Goal: Task Accomplishment & Management: Use online tool/utility

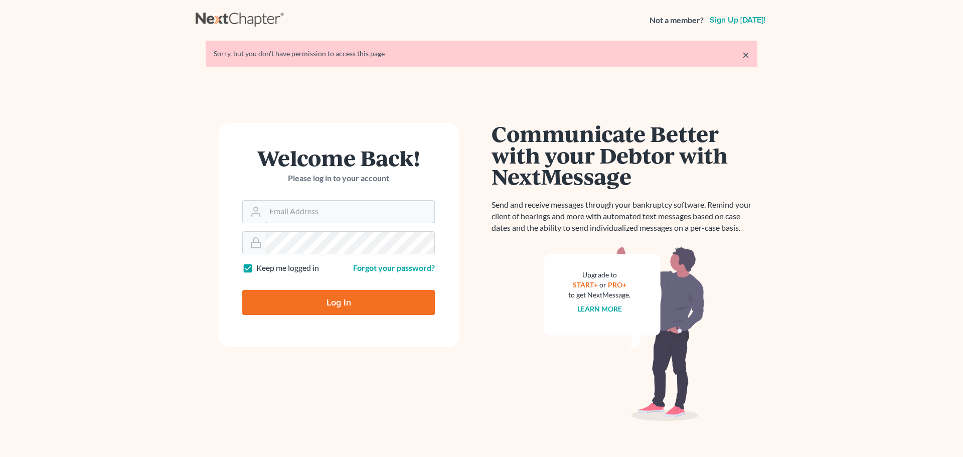
type input "[EMAIL_ADDRESS][DOMAIN_NAME]"
click at [298, 295] on input "Log In" at bounding box center [338, 302] width 193 height 25
type input "Thinking..."
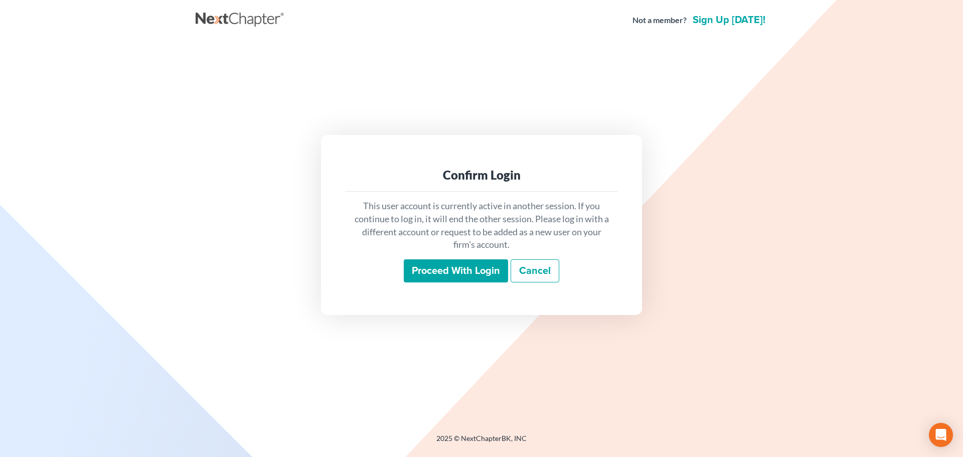
click at [487, 278] on input "Proceed with login" at bounding box center [456, 270] width 104 height 23
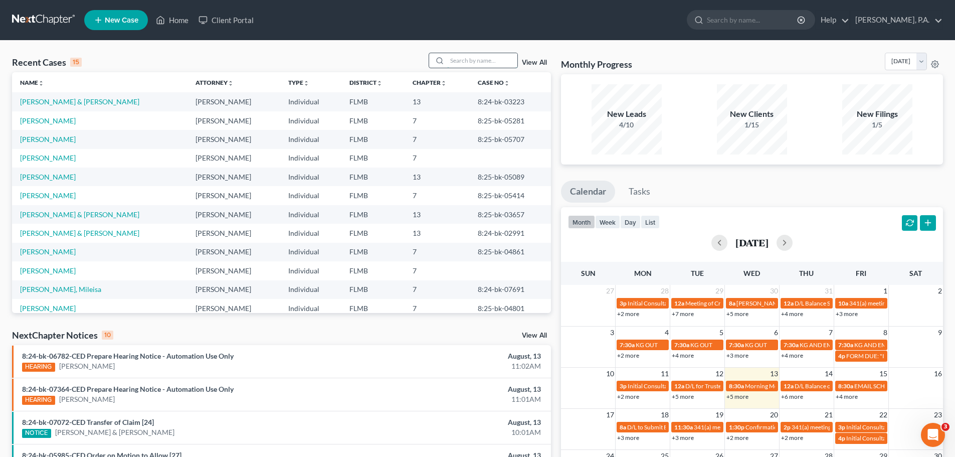
click at [482, 66] on input "search" at bounding box center [482, 60] width 70 height 15
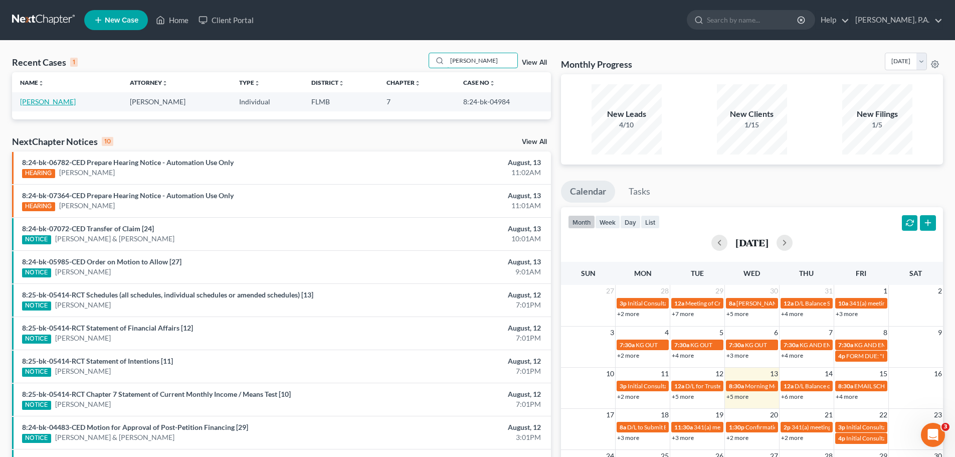
type input "lockridge"
click at [53, 102] on link "Lockridge, Julie" at bounding box center [48, 101] width 56 height 9
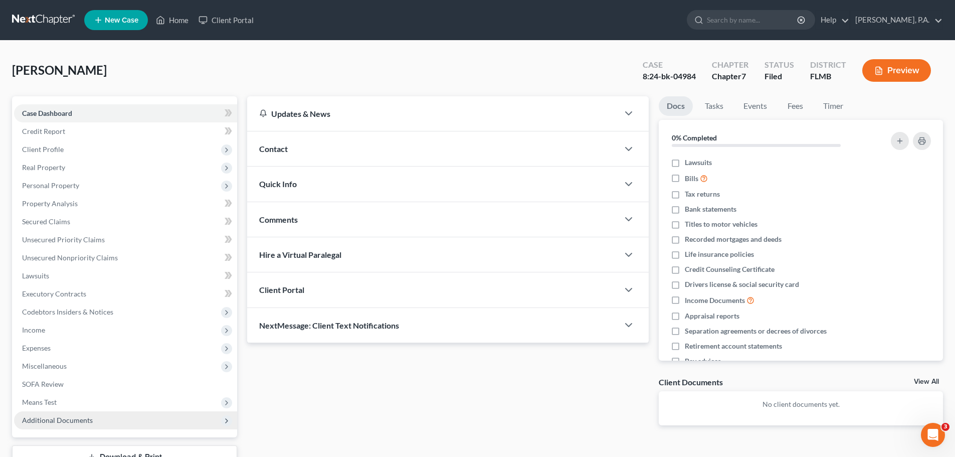
click at [165, 416] on span "Additional Documents" at bounding box center [125, 420] width 223 height 18
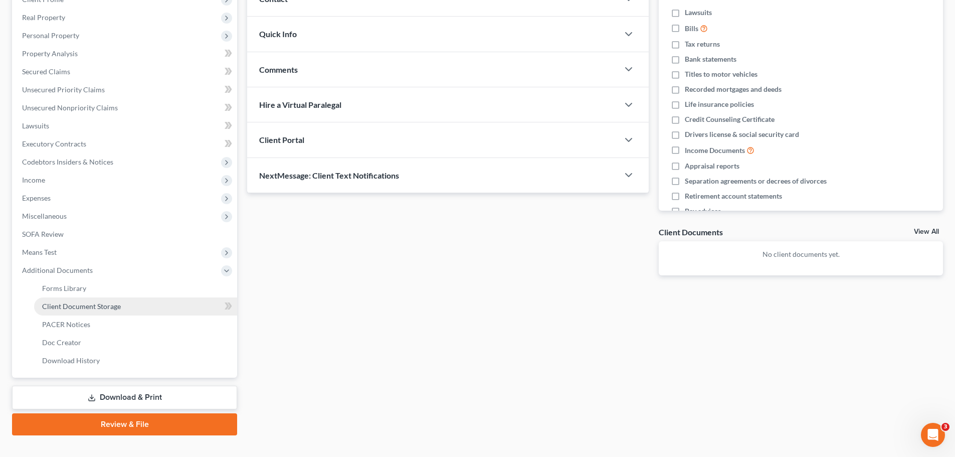
scroll to position [150, 0]
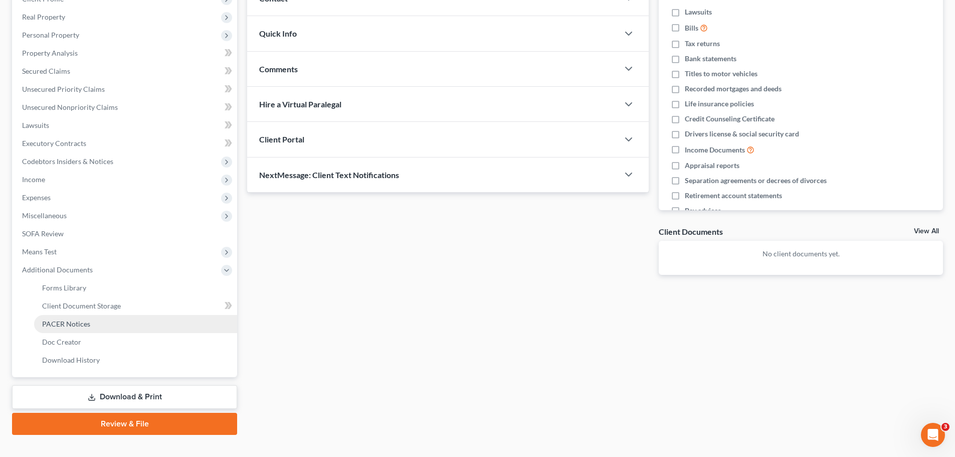
click at [73, 326] on span "PACER Notices" at bounding box center [66, 323] width 48 height 9
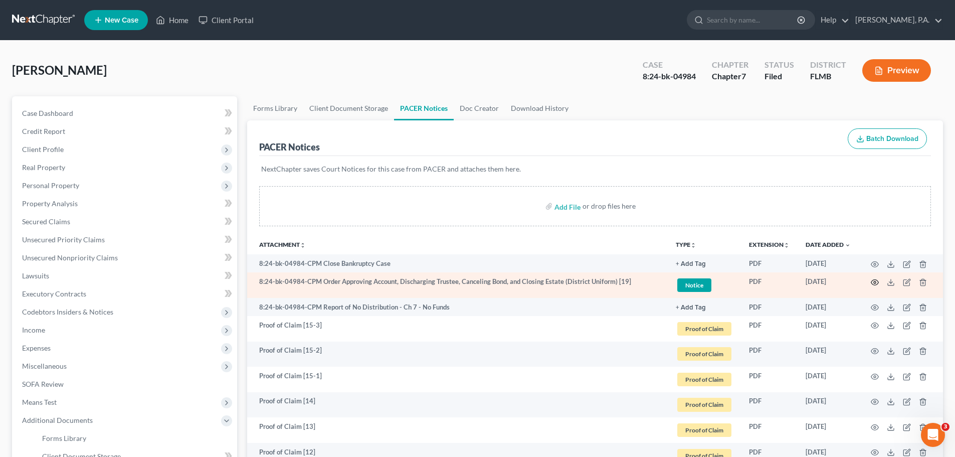
click at [873, 283] on icon "button" at bounding box center [875, 282] width 8 height 8
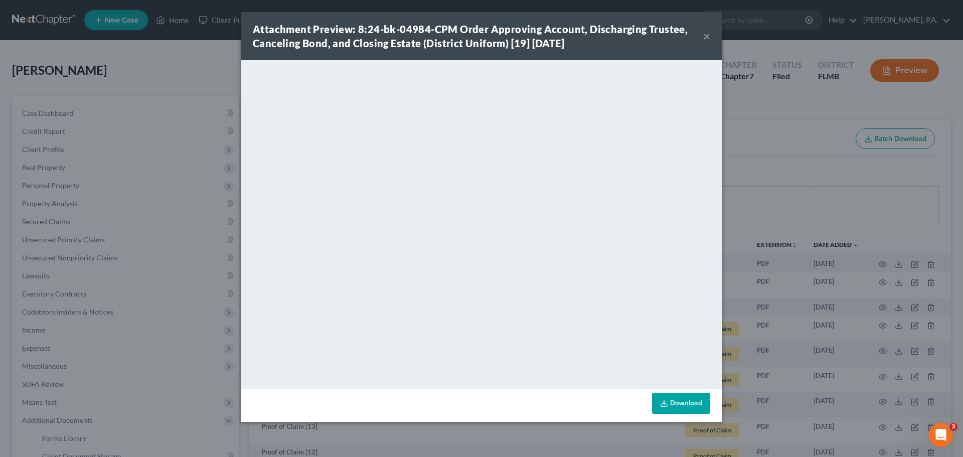
click at [708, 38] on button "×" at bounding box center [706, 36] width 7 height 12
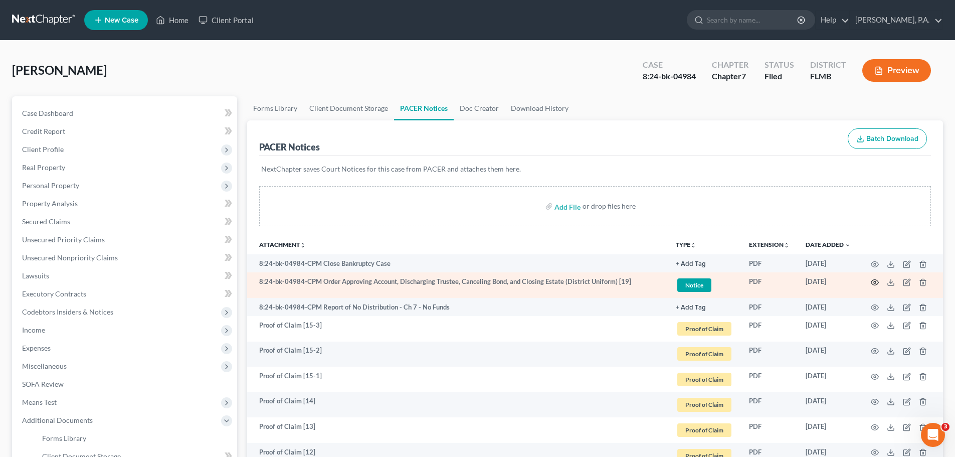
click at [874, 283] on icon "button" at bounding box center [875, 282] width 8 height 8
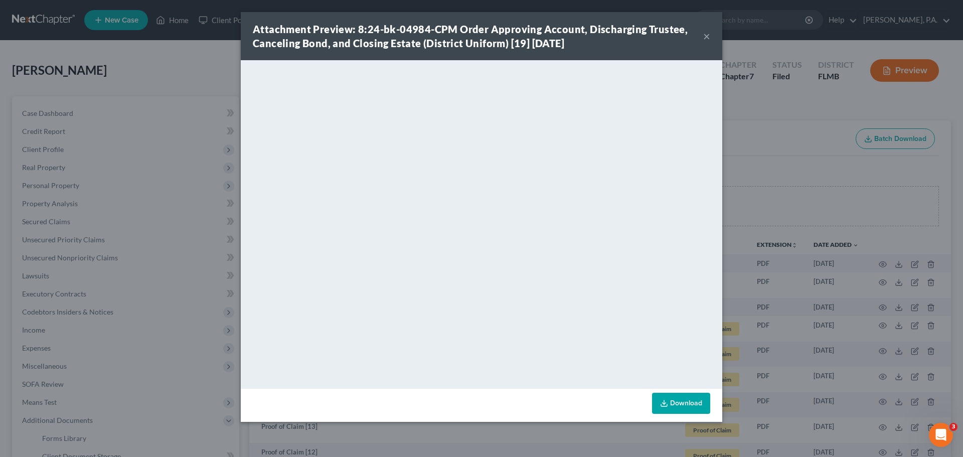
click at [709, 35] on button "×" at bounding box center [706, 36] width 7 height 12
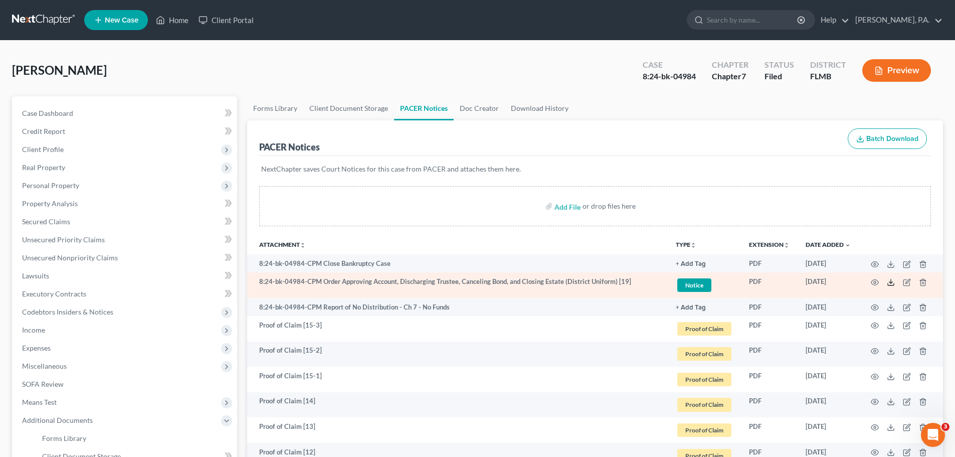
click at [890, 283] on icon at bounding box center [891, 282] width 8 height 8
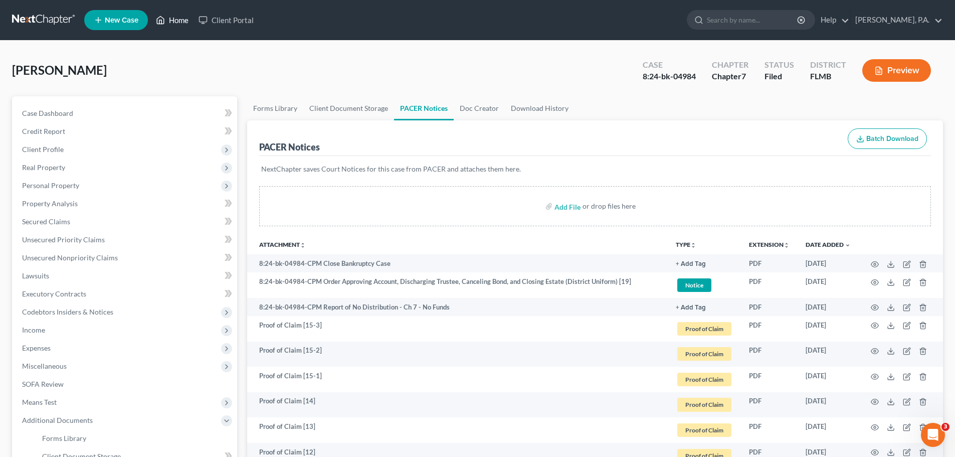
click at [171, 23] on link "Home" at bounding box center [172, 20] width 43 height 18
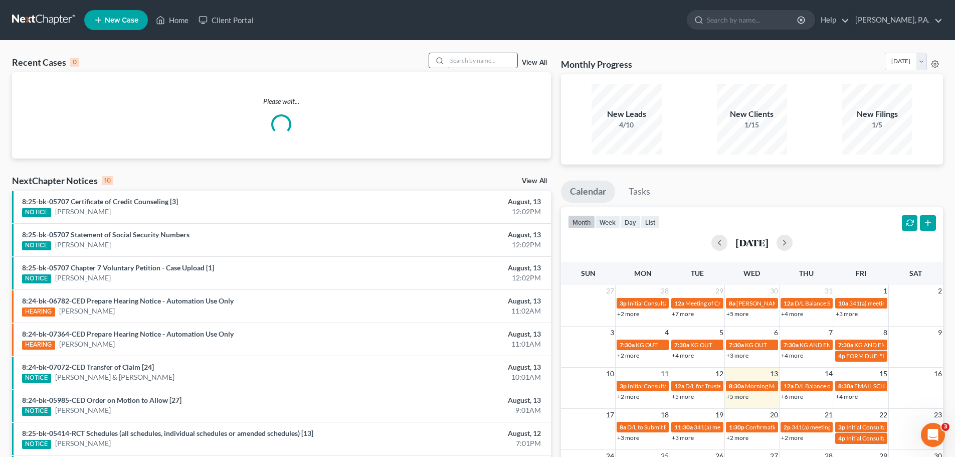
click at [466, 59] on input "search" at bounding box center [482, 60] width 70 height 15
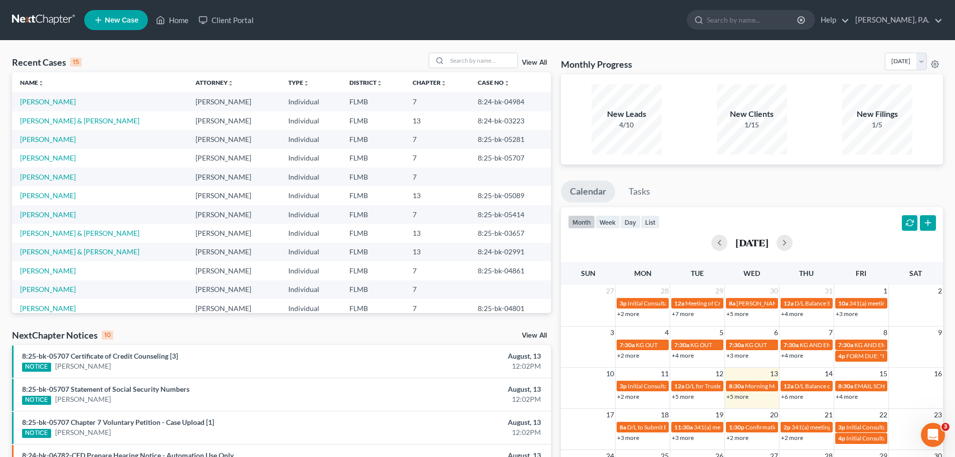
click at [397, 326] on div "Recent Cases 15 View All Name unfold_more expand_more expand_less Attorney unfo…" at bounding box center [281, 372] width 549 height 639
